Goal: Navigation & Orientation: Find specific page/section

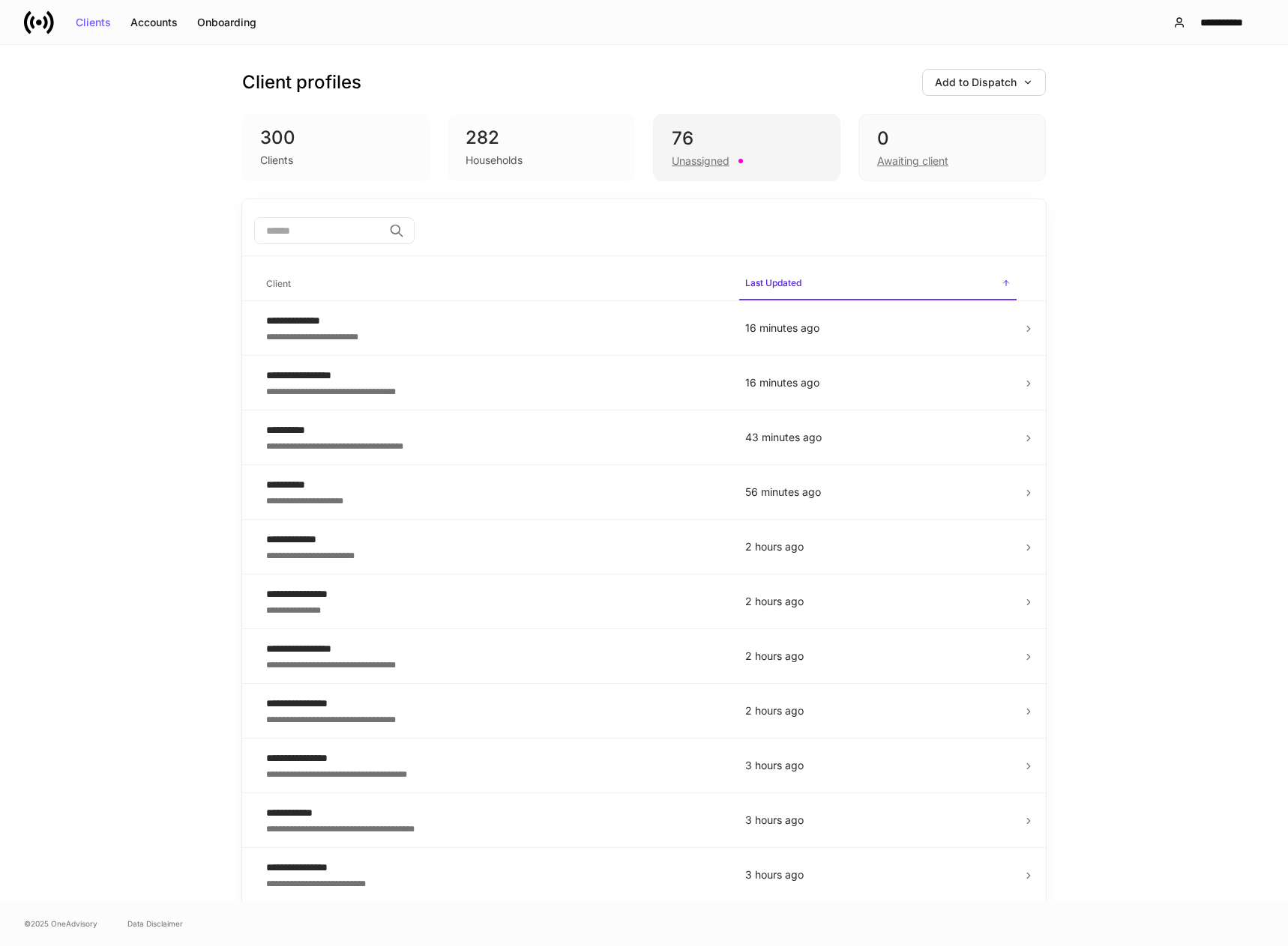
click at [734, 132] on div "76" at bounding box center [747, 139] width 150 height 24
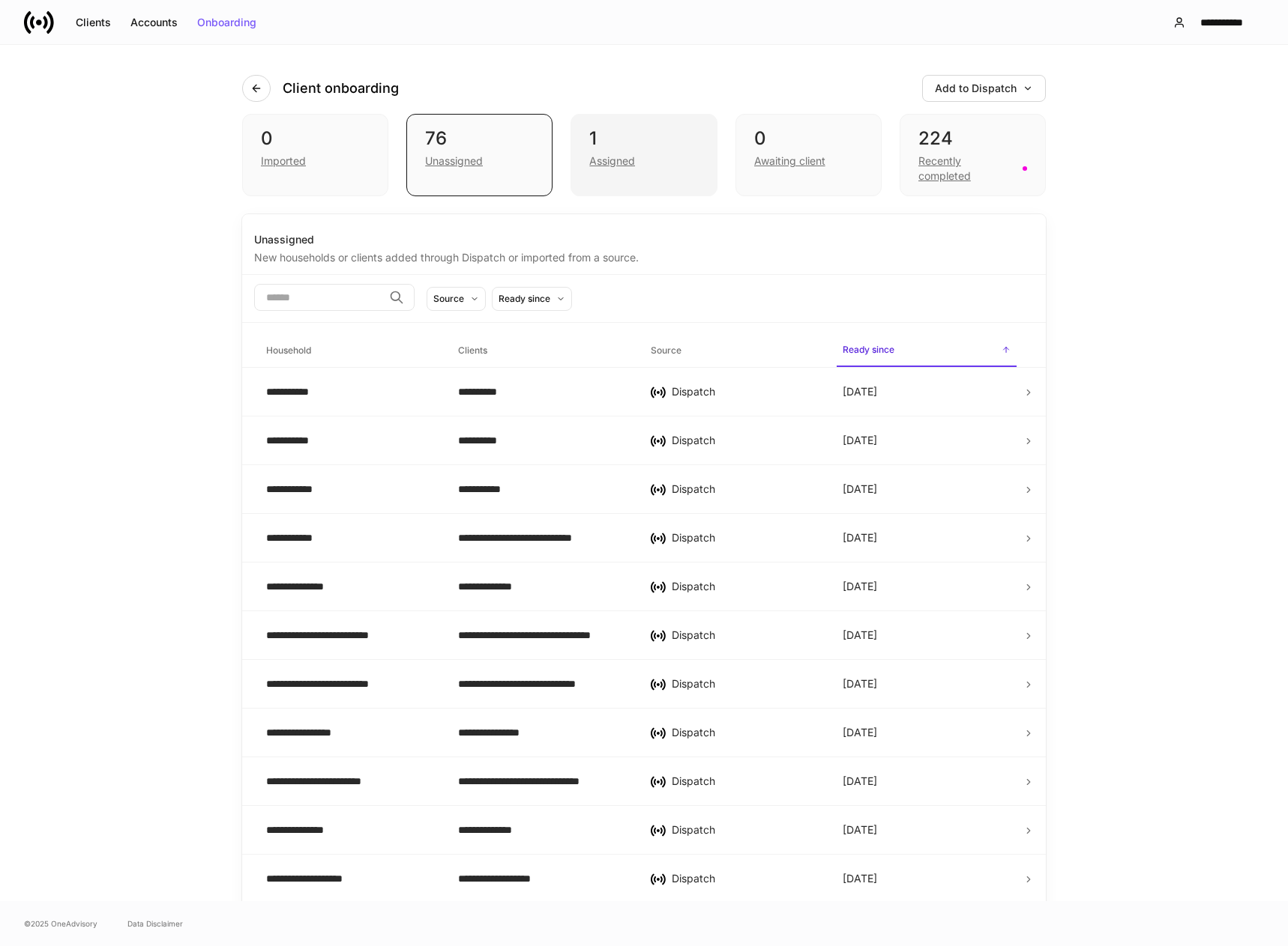
click at [632, 175] on div "1 Assigned" at bounding box center [644, 155] width 146 height 83
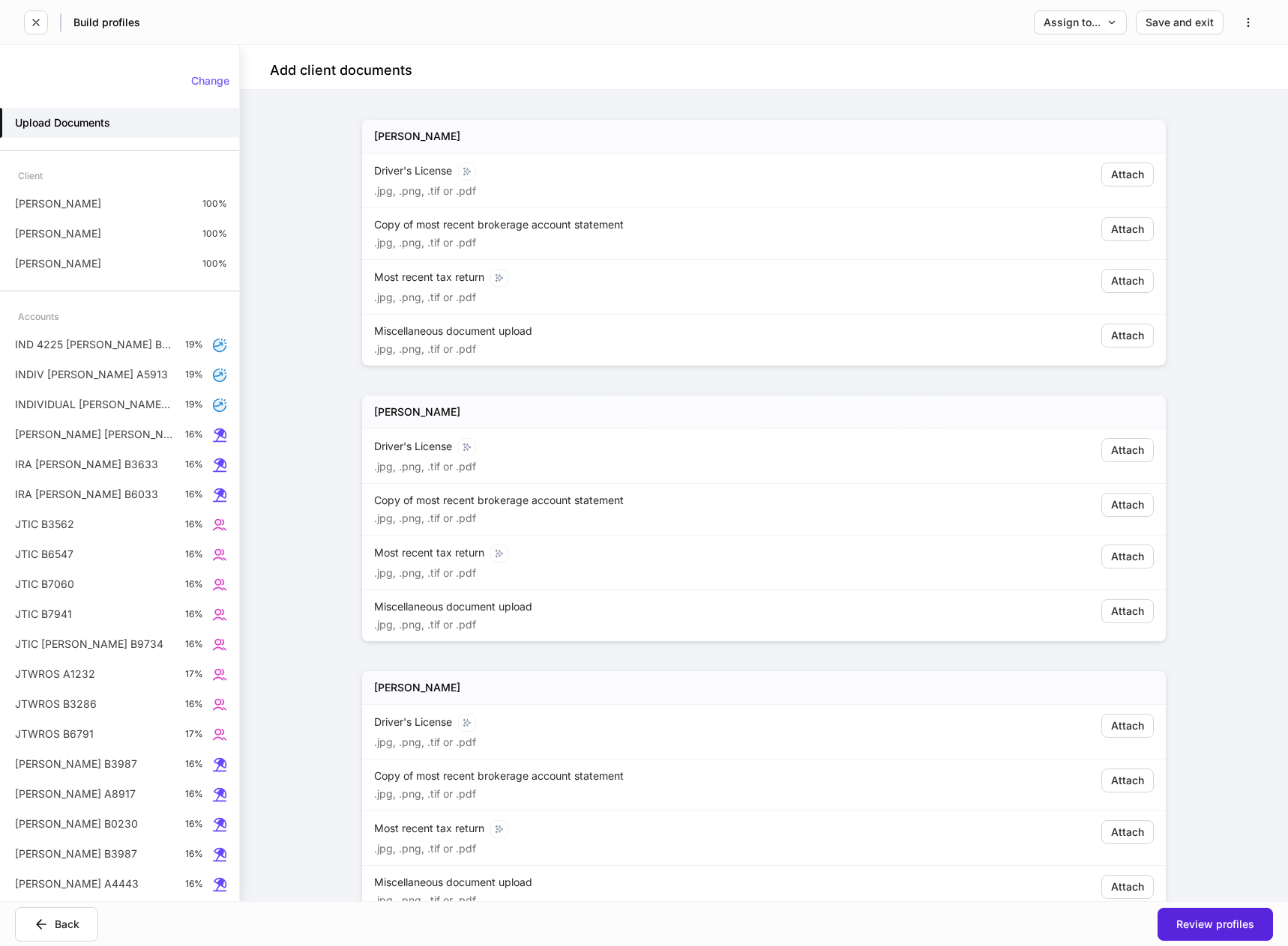
scroll to position [53, 0]
